Goal: Find specific page/section

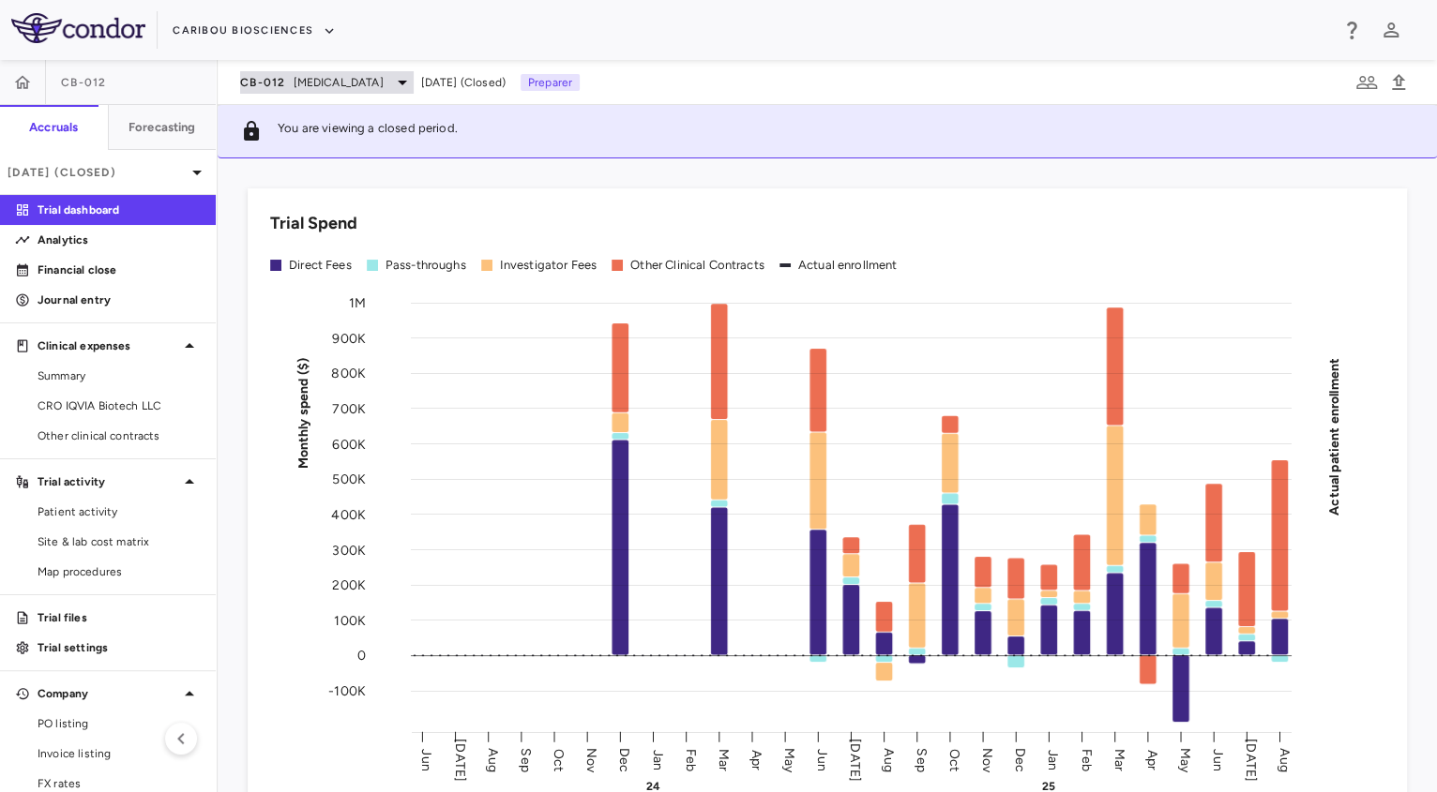
click at [316, 91] on div "CB-012 [MEDICAL_DATA]" at bounding box center [326, 82] width 173 height 23
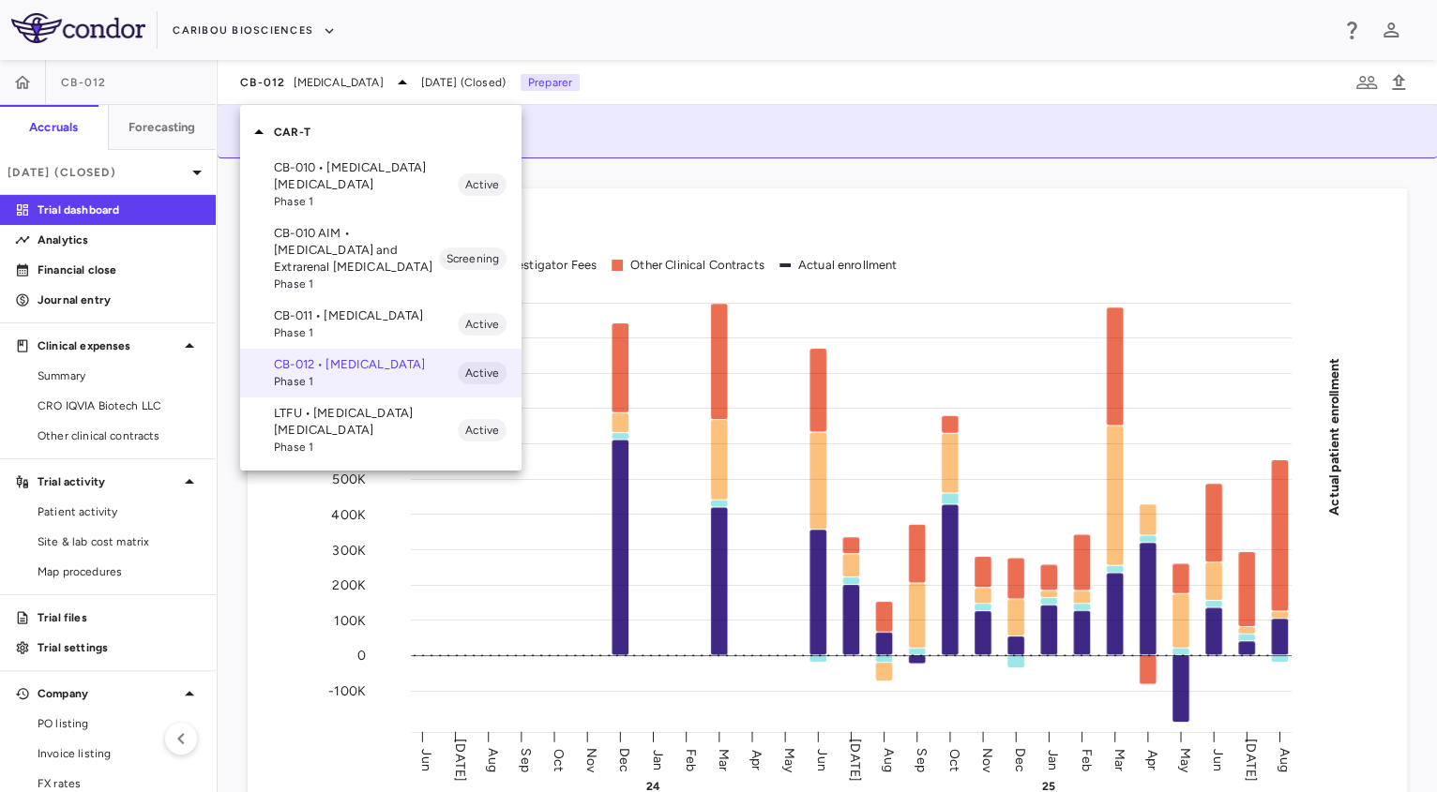
click at [319, 330] on span "Phase 1" at bounding box center [366, 332] width 184 height 17
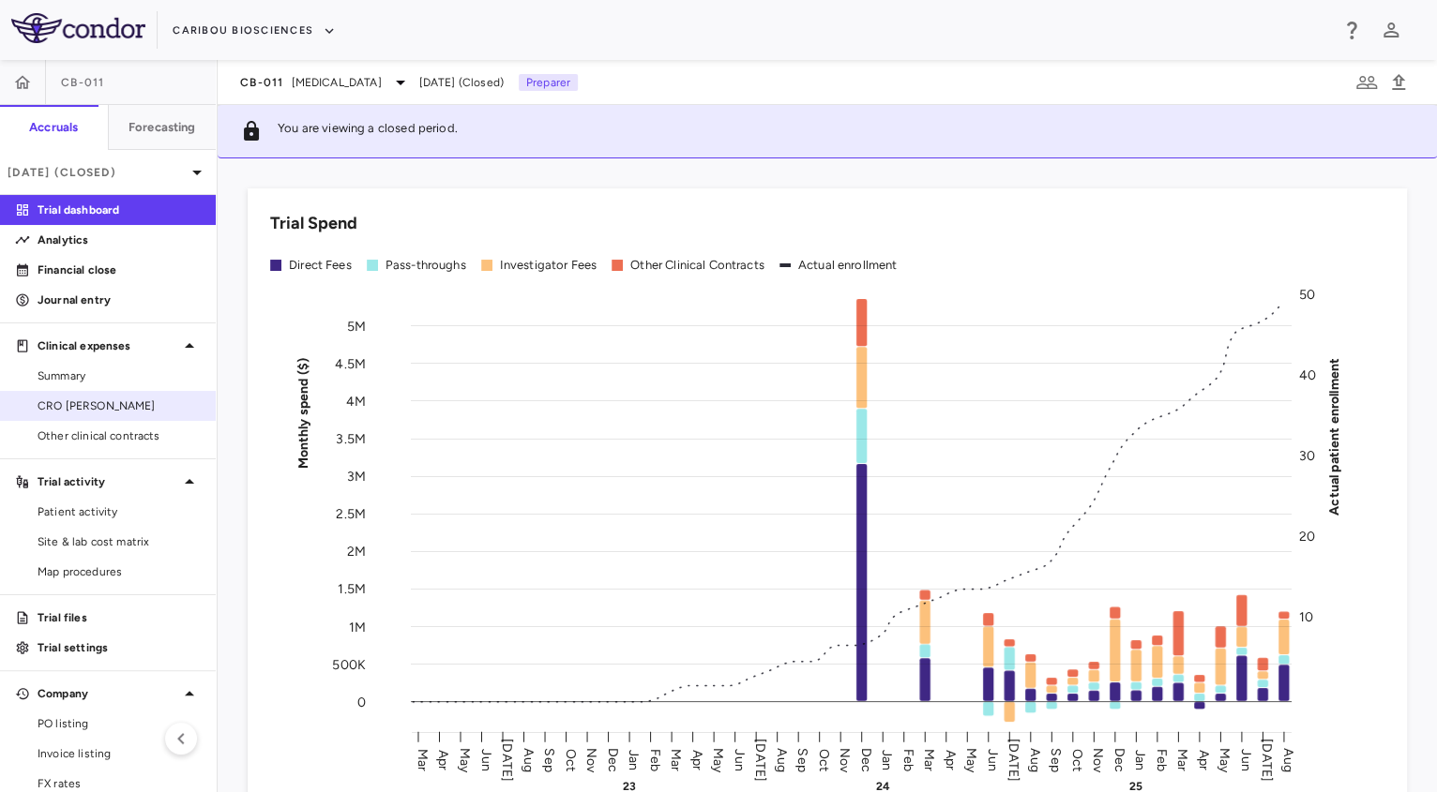
click at [109, 398] on span "CRO [PERSON_NAME]" at bounding box center [119, 406] width 163 height 17
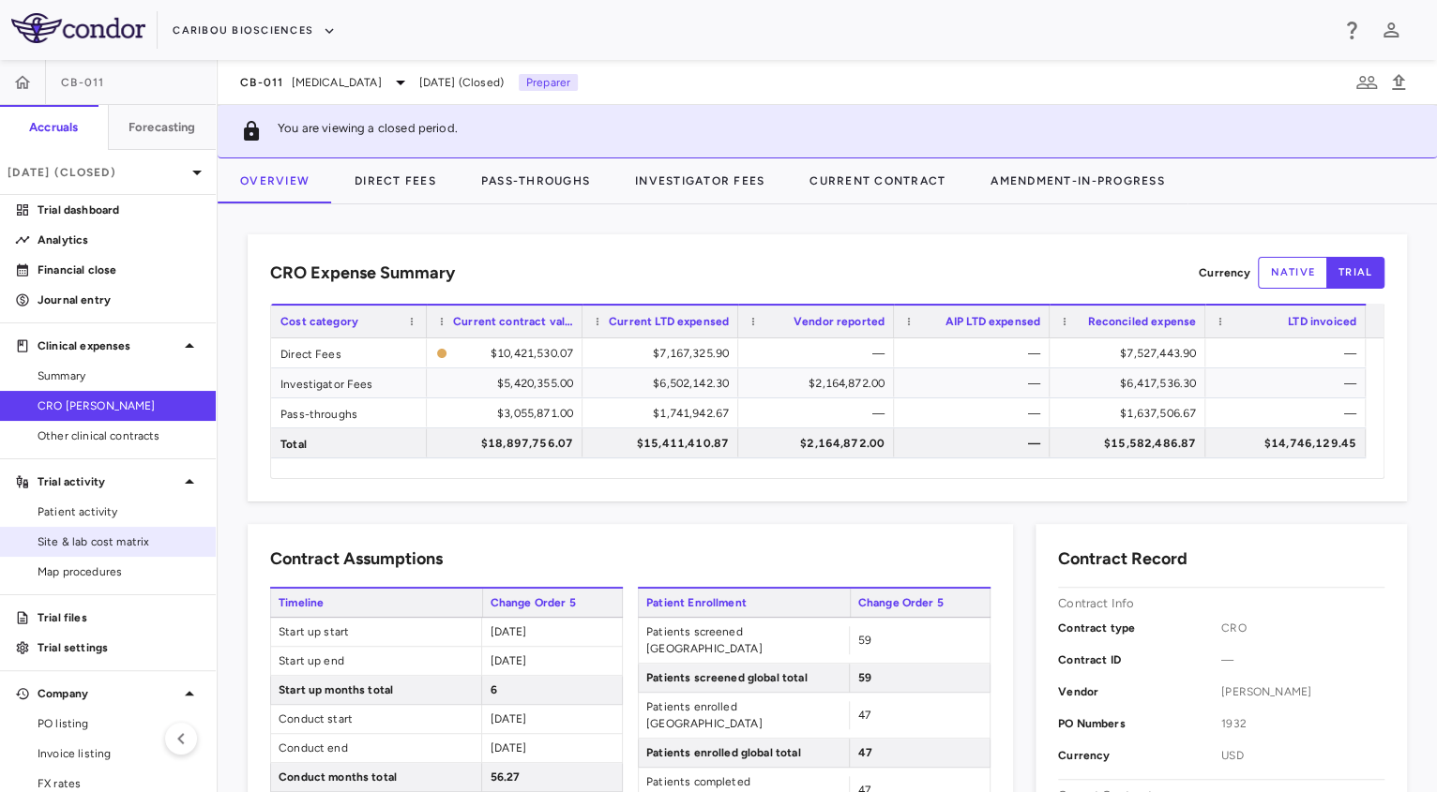
click at [119, 549] on span "Site & lab cost matrix" at bounding box center [119, 542] width 163 height 17
